Goal: Check status

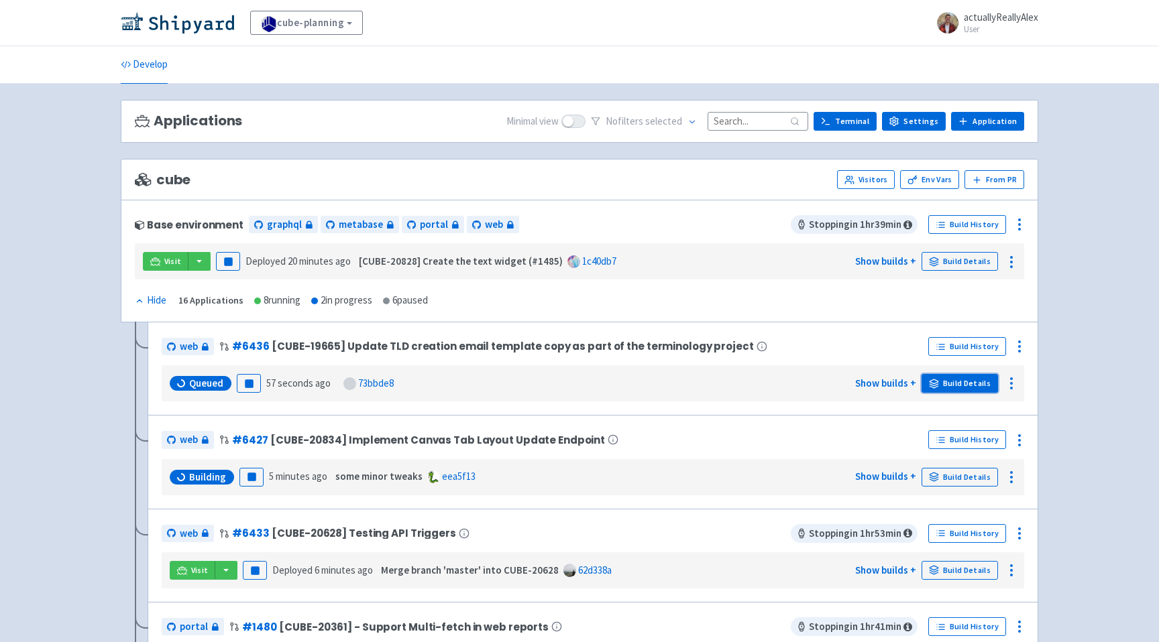
click at [980, 388] on link "Build Details" at bounding box center [959, 383] width 76 height 19
